Goal: Complete application form

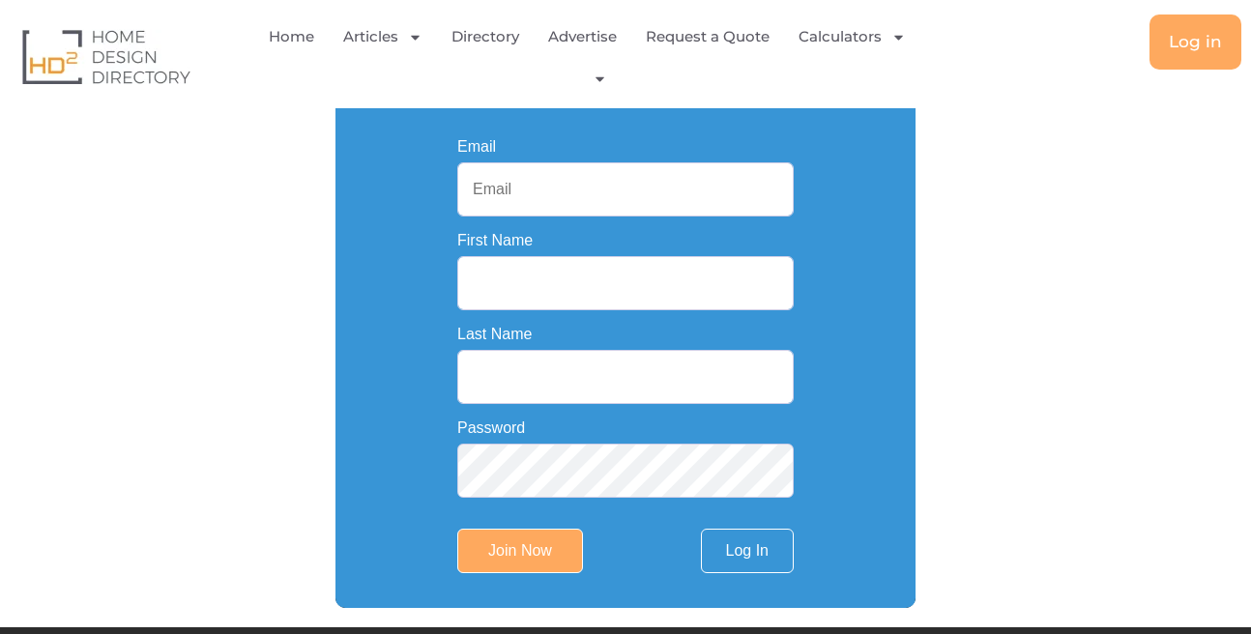
scroll to position [441, 0]
click at [547, 195] on input "Email" at bounding box center [625, 189] width 336 height 54
paste input "[EMAIL_ADDRESS][DOMAIN_NAME]"
type input "[EMAIL_ADDRESS][DOMAIN_NAME]"
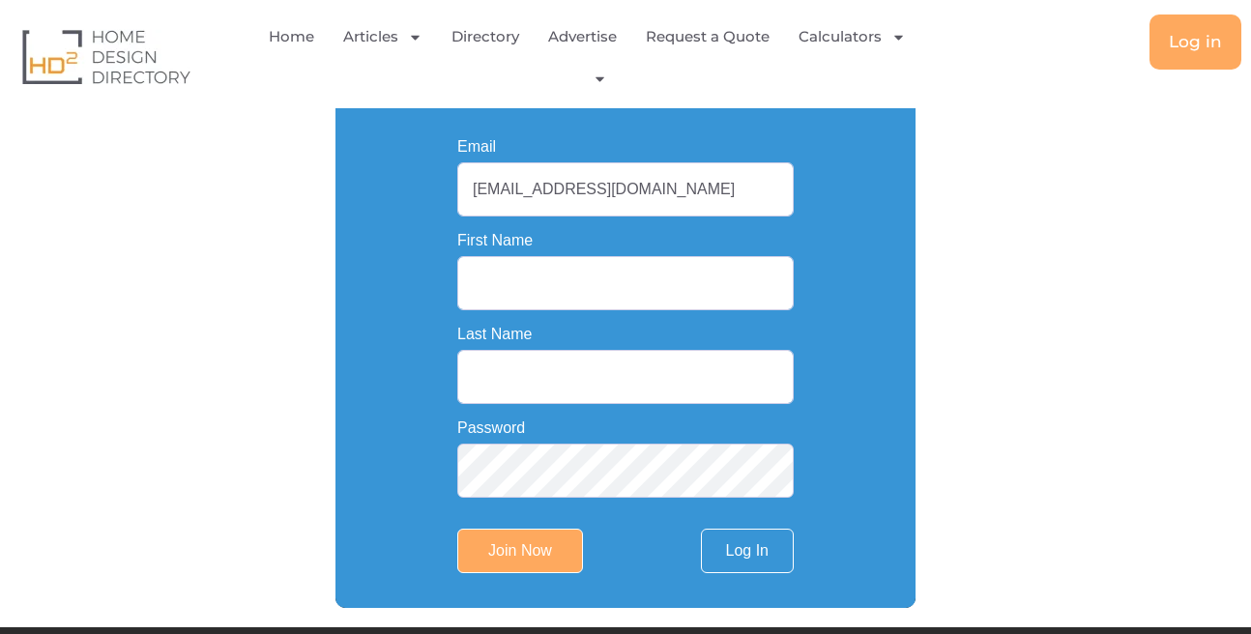
click at [529, 342] on label "Last Name" at bounding box center [494, 334] width 74 height 15
click at [529, 350] on input "Last Name" at bounding box center [625, 377] width 336 height 54
click at [529, 289] on input "First Name" at bounding box center [625, 283] width 336 height 54
paste input "ICON Asbestos Roof Replacement"
drag, startPoint x: 582, startPoint y: 282, endPoint x: 813, endPoint y: 295, distance: 231.4
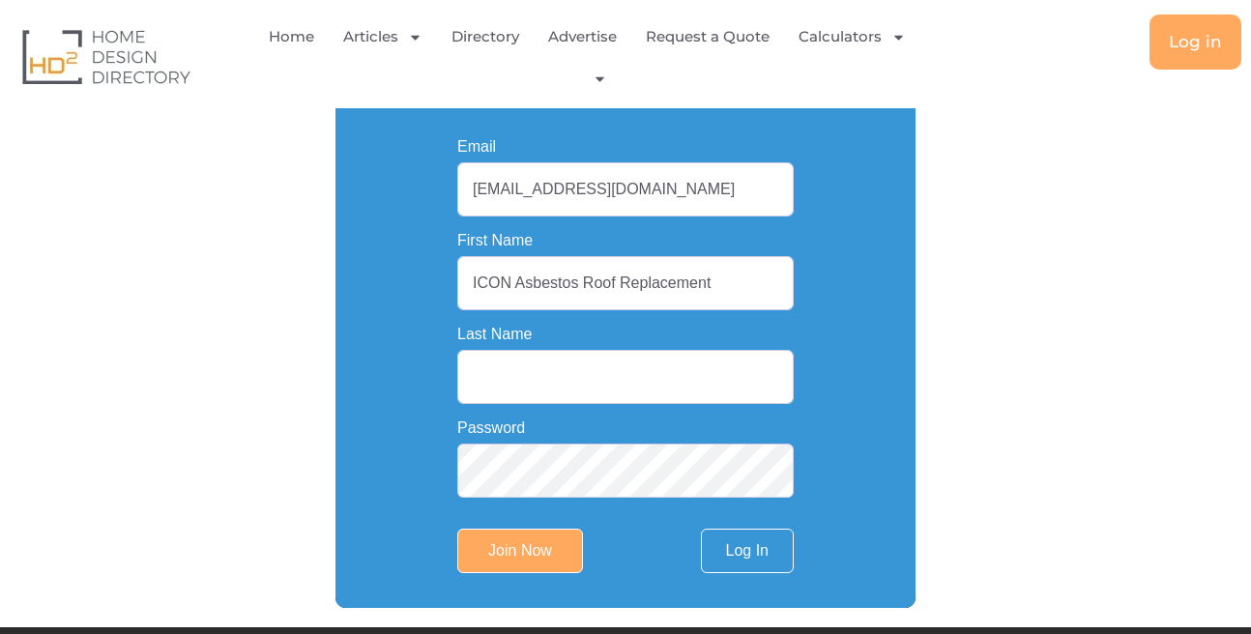
click at [794, 295] on input "ICON Asbestos Roof Replacement" at bounding box center [625, 283] width 336 height 54
type input "ICON Asbestos"
click at [745, 390] on input "Last Name" at bounding box center [625, 377] width 336 height 54
paste input "Roof Replacement"
type input "Roof Replacement"
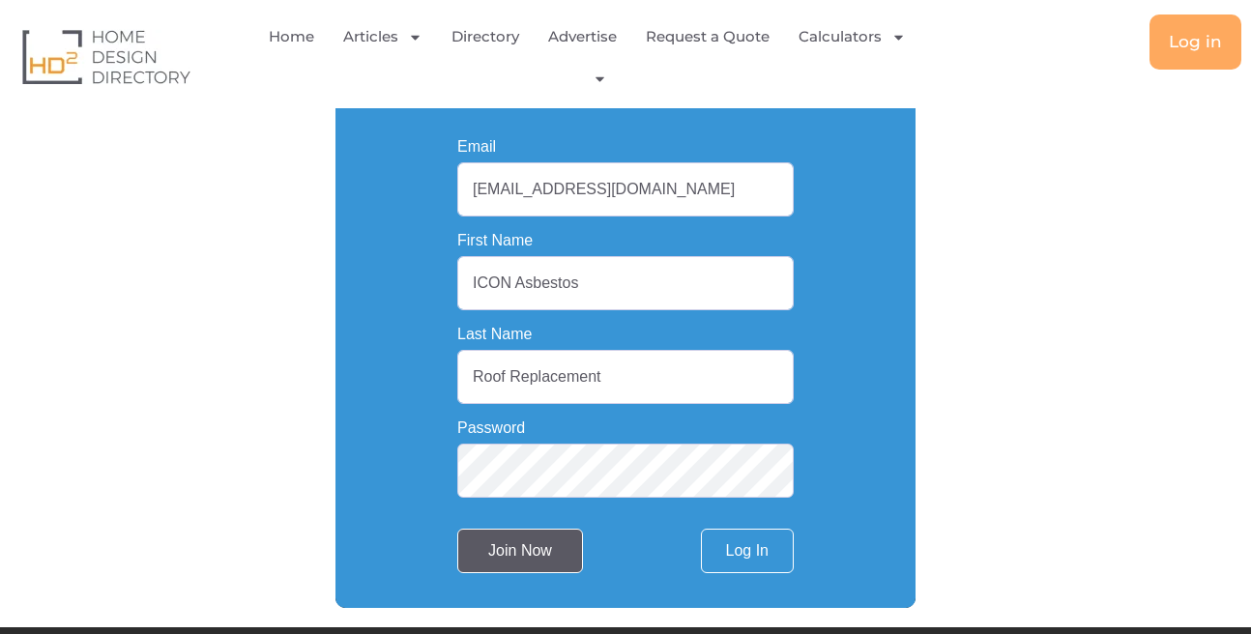
click at [529, 553] on input "Join Now" at bounding box center [520, 551] width 126 height 44
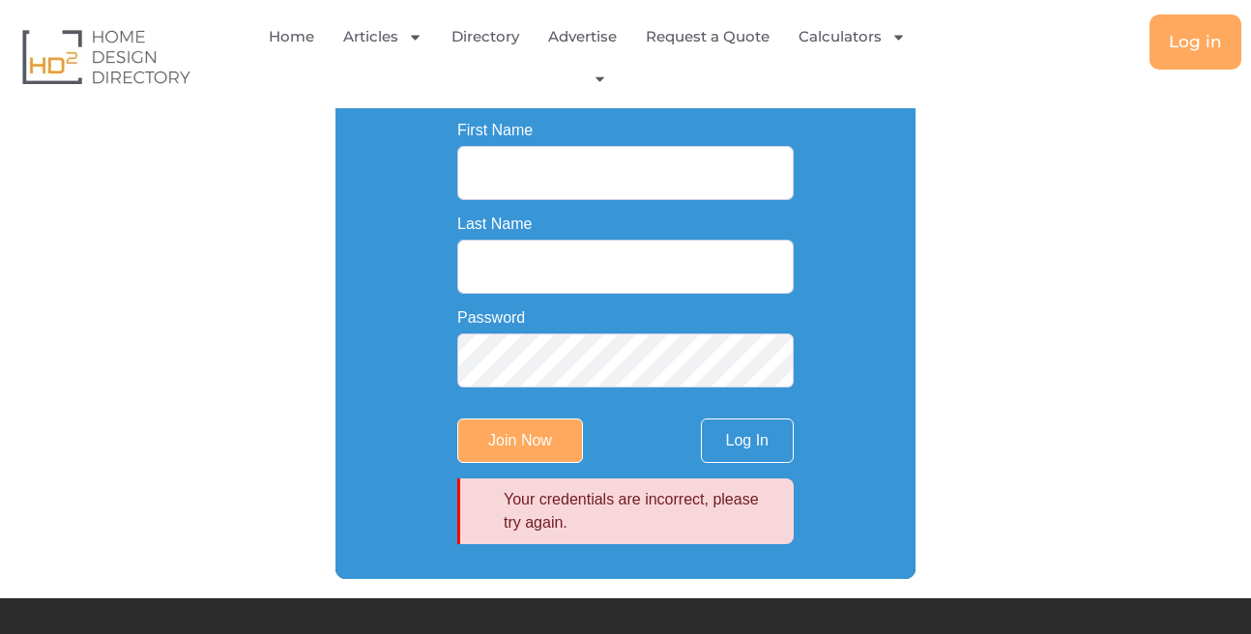
scroll to position [551, 0]
